Goal: Navigation & Orientation: Find specific page/section

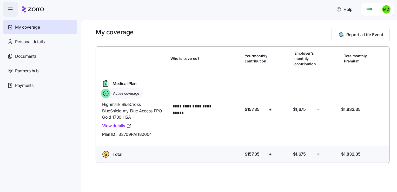
click at [10, 7] on icon "button" at bounding box center [10, 9] width 6 height 6
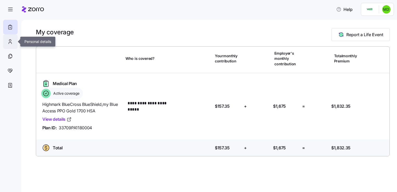
click at [11, 44] on icon at bounding box center [10, 41] width 6 height 6
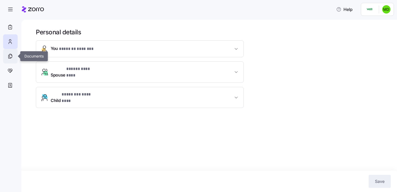
click at [10, 58] on icon at bounding box center [10, 56] width 6 height 6
